Goal: Task Accomplishment & Management: Complete application form

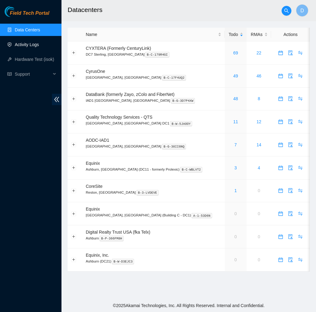
click at [32, 47] on link "Activity Logs" at bounding box center [27, 44] width 24 height 5
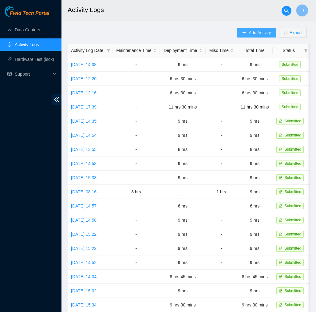
click at [256, 34] on span "Add Activity" at bounding box center [260, 32] width 22 height 7
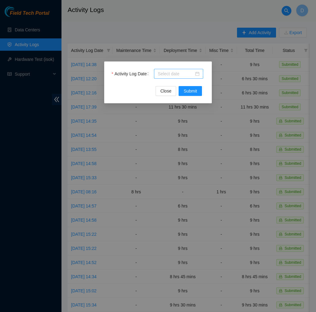
click at [190, 70] on div at bounding box center [178, 74] width 49 height 10
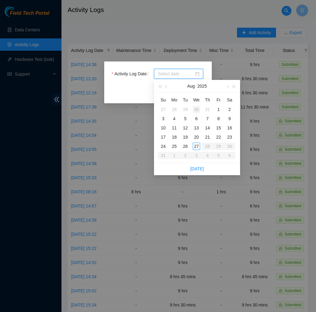
type input "2025-07-30"
type input "2025-08-06"
type input "2025-08-13"
type input "2025-08-20"
type input "2025-08-27"
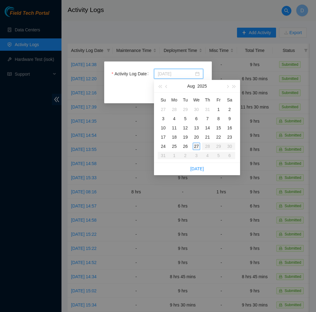
click at [197, 147] on div "27" at bounding box center [196, 146] width 7 height 7
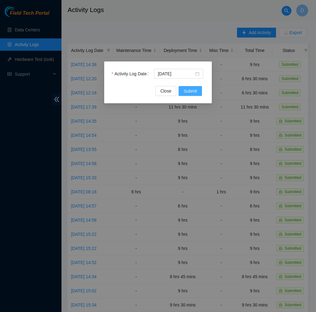
click at [197, 93] on button "Submit" at bounding box center [190, 91] width 23 height 10
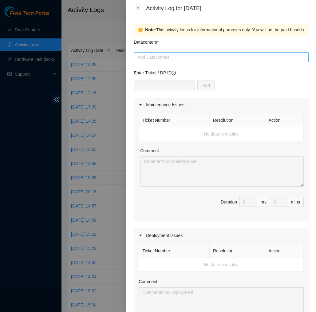
click at [189, 58] on div at bounding box center [221, 57] width 172 height 7
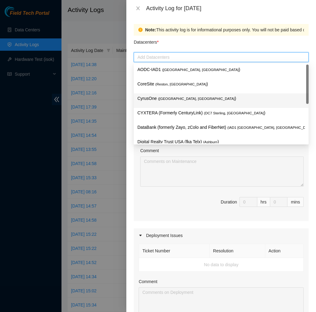
scroll to position [66, 0]
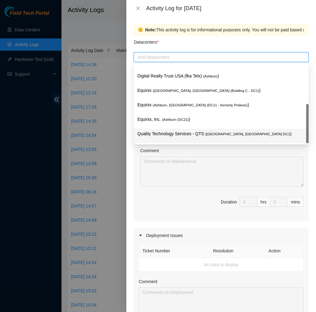
click at [184, 132] on p "Quality Technology Services - QTS ( Ashburn, VA DC1 )" at bounding box center [221, 133] width 168 height 7
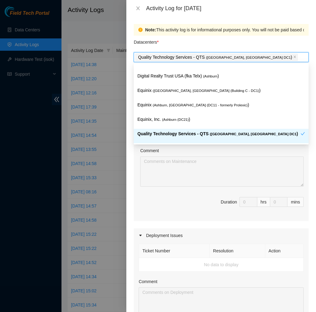
click at [194, 150] on div "Comment" at bounding box center [222, 151] width 164 height 9
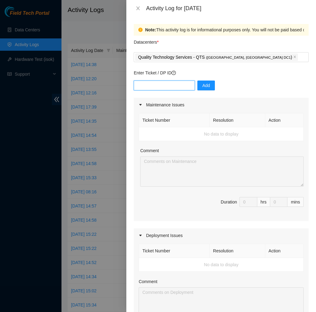
click at [187, 89] on input "text" at bounding box center [164, 86] width 61 height 10
type input "DP75655"
click at [210, 83] on span "Add" at bounding box center [206, 85] width 8 height 7
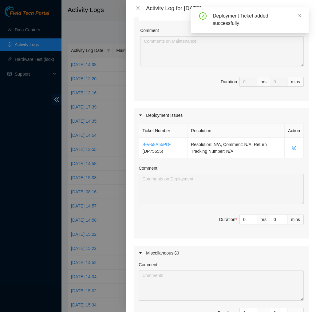
scroll to position [135, 0]
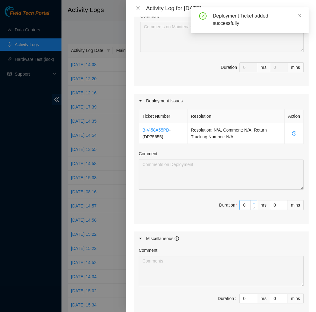
type input "1"
click at [254, 203] on icon "up" at bounding box center [254, 203] width 2 height 2
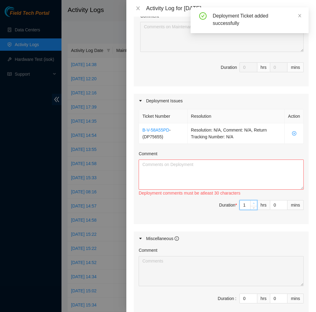
type input "2"
click at [254, 203] on icon "up" at bounding box center [254, 203] width 2 height 2
type input "3"
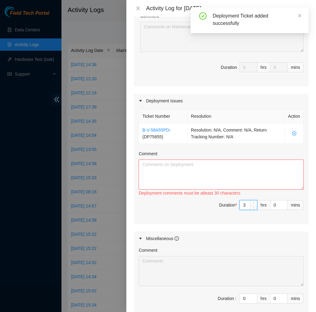
click at [254, 203] on icon "up" at bounding box center [254, 203] width 2 height 2
type input "4"
click at [254, 203] on icon "up" at bounding box center [254, 203] width 2 height 2
type input "5"
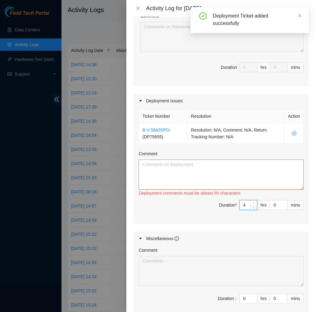
type input "5"
click at [254, 203] on icon "up" at bounding box center [254, 203] width 2 height 2
type input "6"
click at [254, 203] on icon "up" at bounding box center [254, 203] width 2 height 2
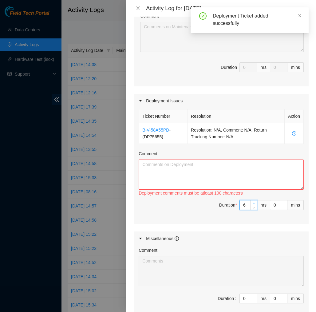
type input "7"
click at [254, 203] on icon "up" at bounding box center [254, 203] width 2 height 2
type input "8"
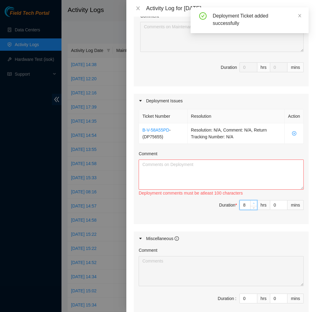
click at [254, 203] on icon "up" at bounding box center [254, 203] width 2 height 2
type input "9"
click at [254, 203] on icon "up" at bounding box center [254, 203] width 2 height 2
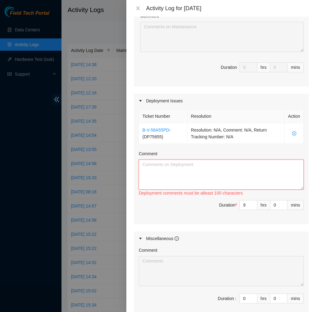
click at [222, 188] on textarea "Comment" at bounding box center [221, 175] width 165 height 30
paste textarea "EOD DP75655 Today, I moved the extra servers from the data hall to the storage …"
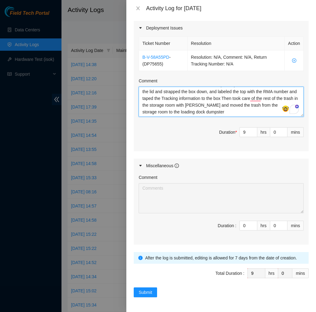
scroll to position [208, 0]
type textarea "EOD DP75655 Today, I moved the extra servers from the data hall to the storage …"
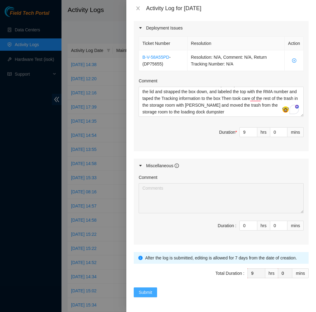
click at [151, 291] on span "Submit" at bounding box center [146, 292] width 14 height 7
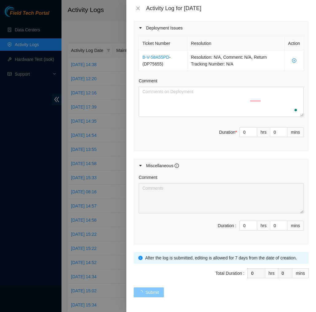
scroll to position [0, 0]
